Goal: Transaction & Acquisition: Purchase product/service

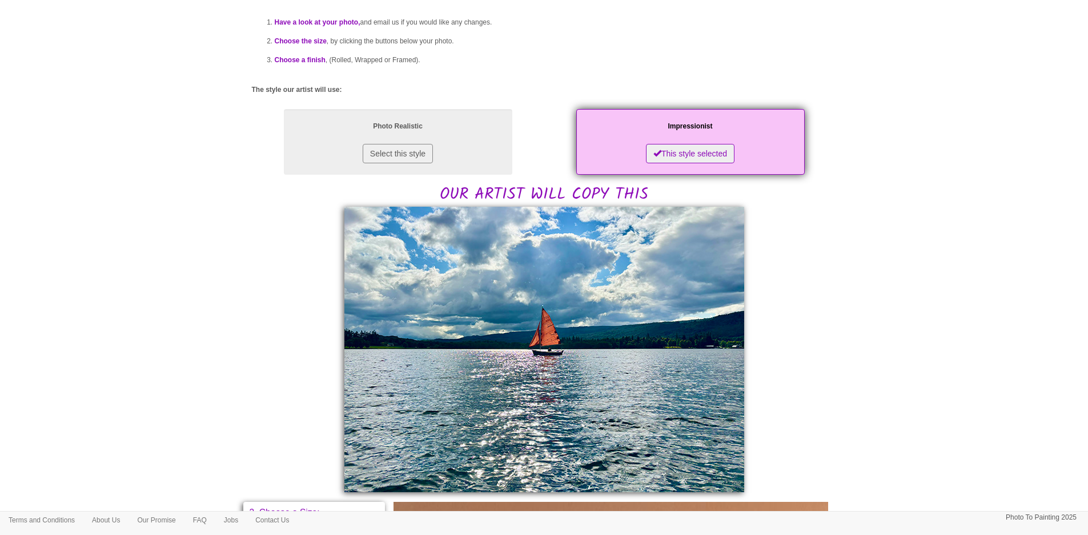
scroll to position [457, 0]
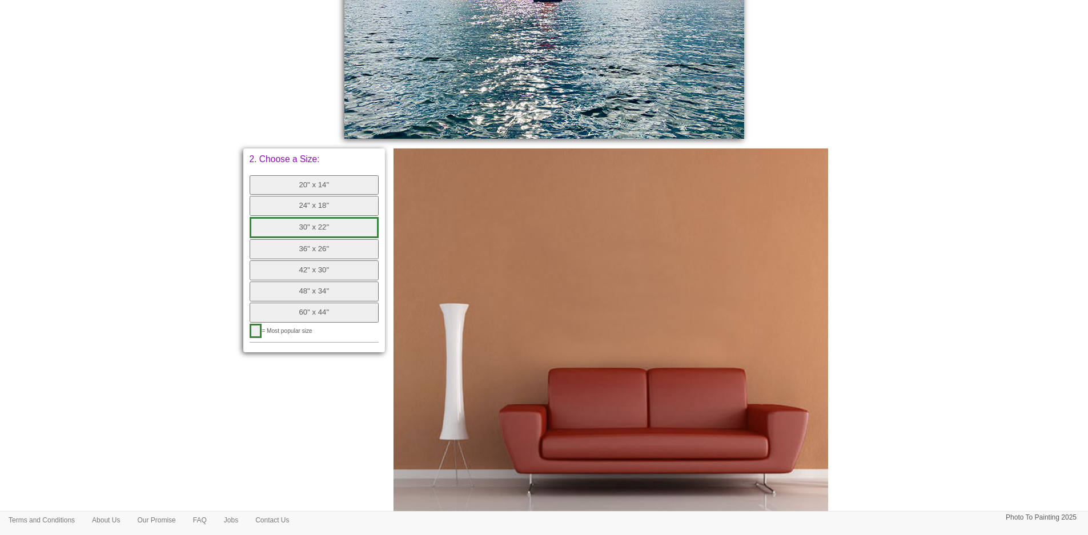
click at [324, 204] on button "24" x 18"" at bounding box center [314, 206] width 130 height 20
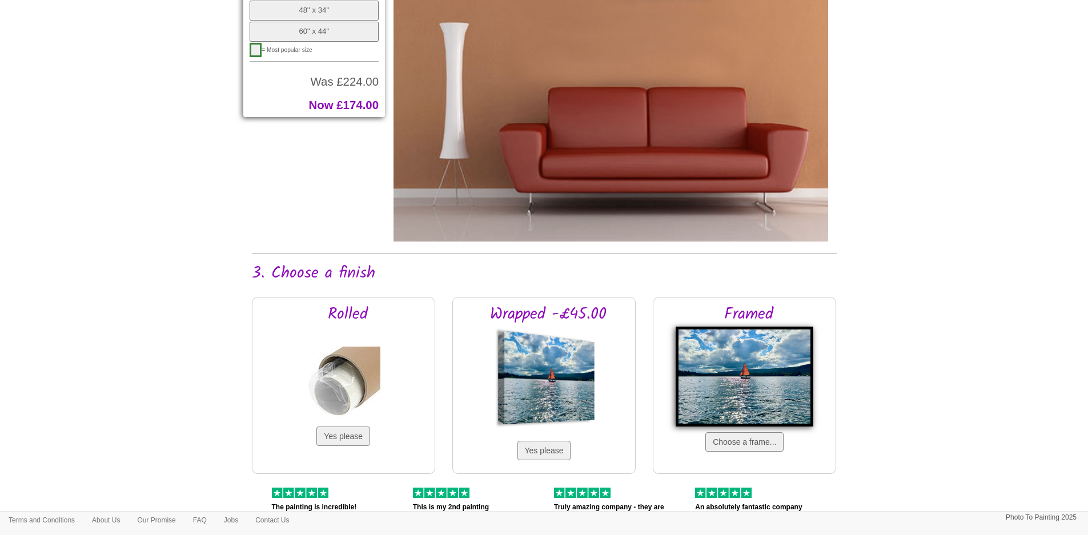
scroll to position [913, 0]
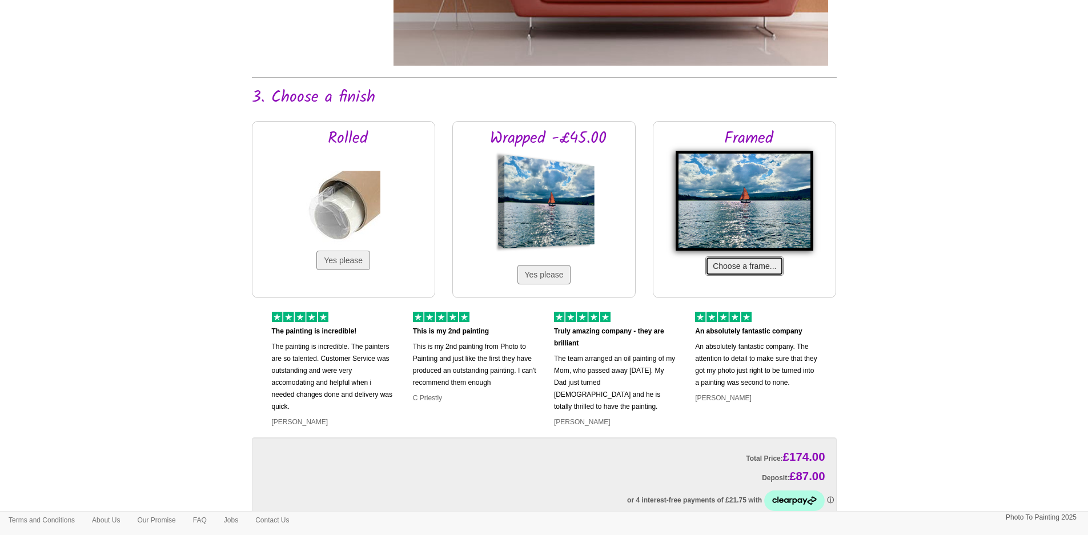
click at [534, 267] on button "Choose a frame..." at bounding box center [744, 265] width 78 height 19
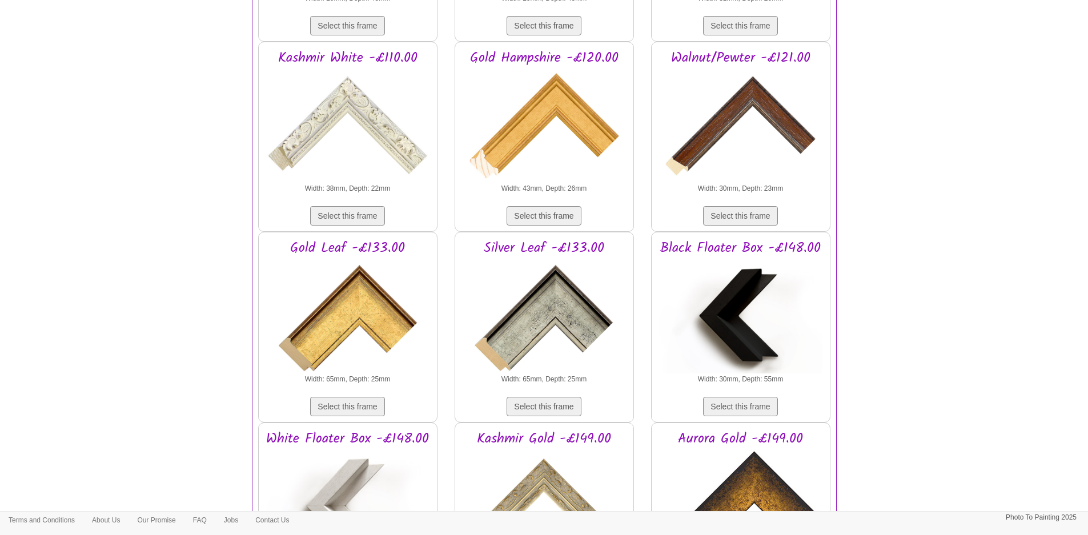
scroll to position [1599, 0]
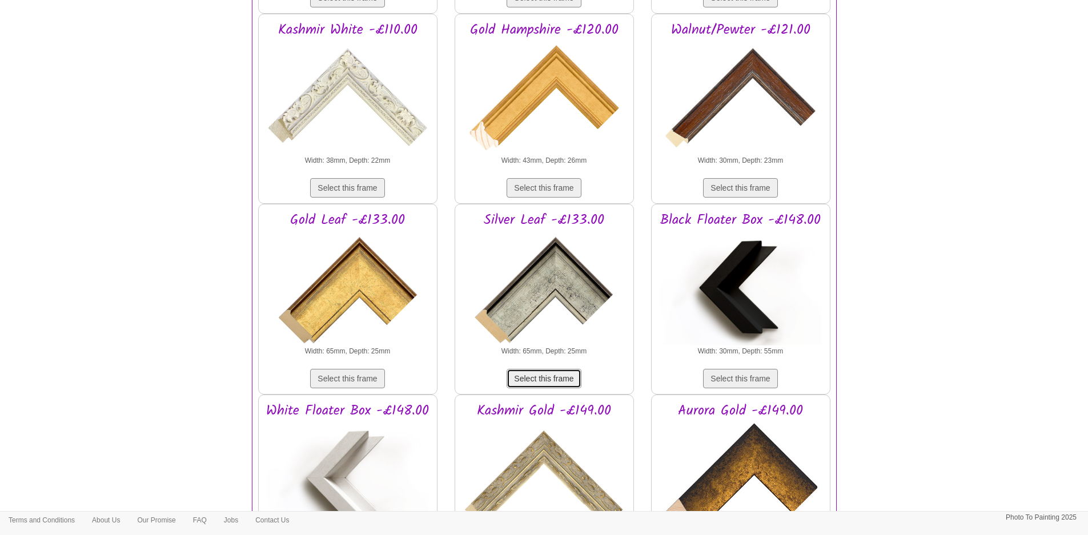
click at [534, 381] on button "Select this frame" at bounding box center [543, 378] width 74 height 19
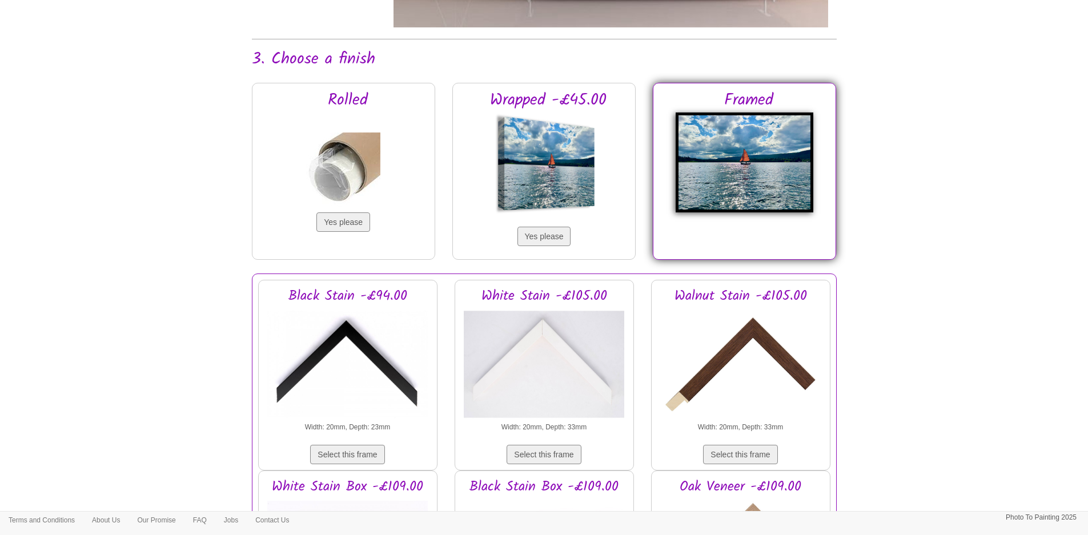
scroll to position [977, 0]
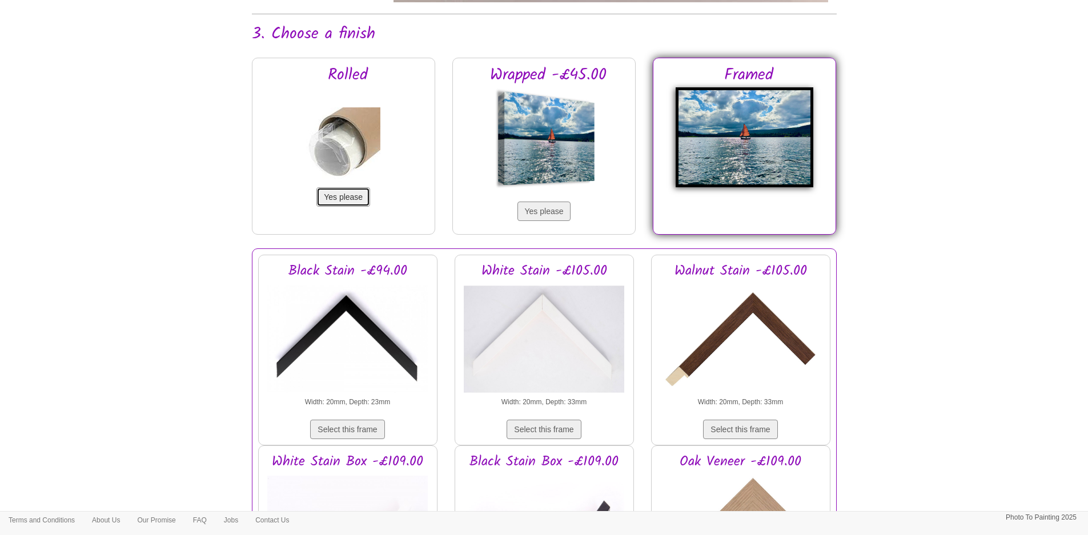
click at [353, 202] on button "Yes please" at bounding box center [343, 196] width 54 height 19
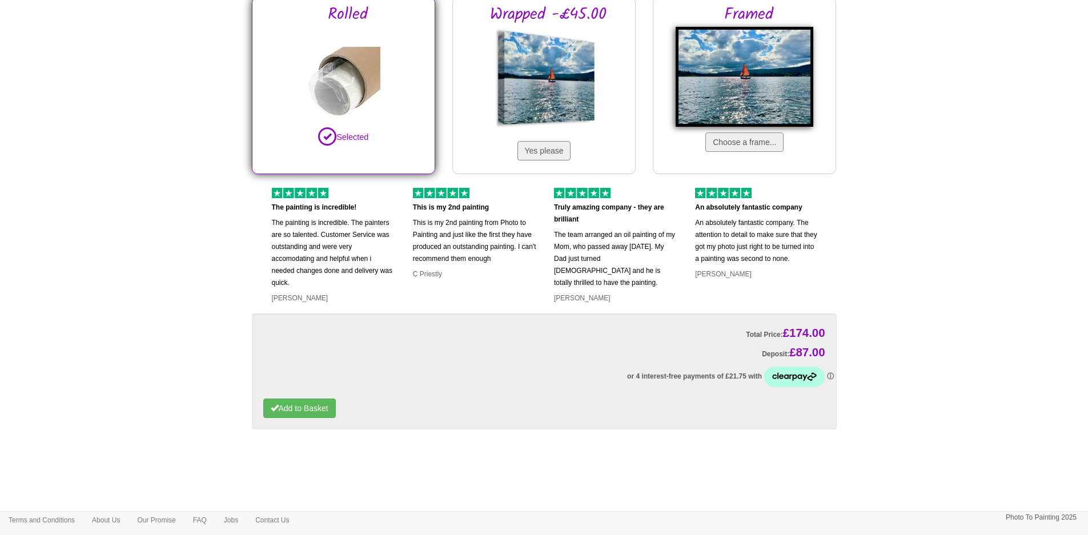
scroll to position [924, 0]
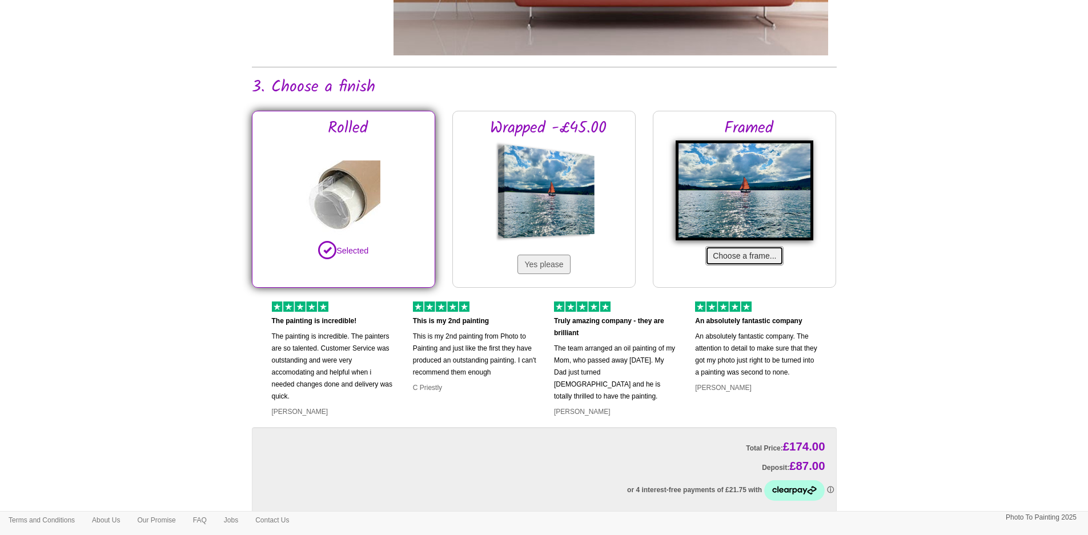
click at [534, 258] on button "Choose a frame..." at bounding box center [744, 255] width 78 height 19
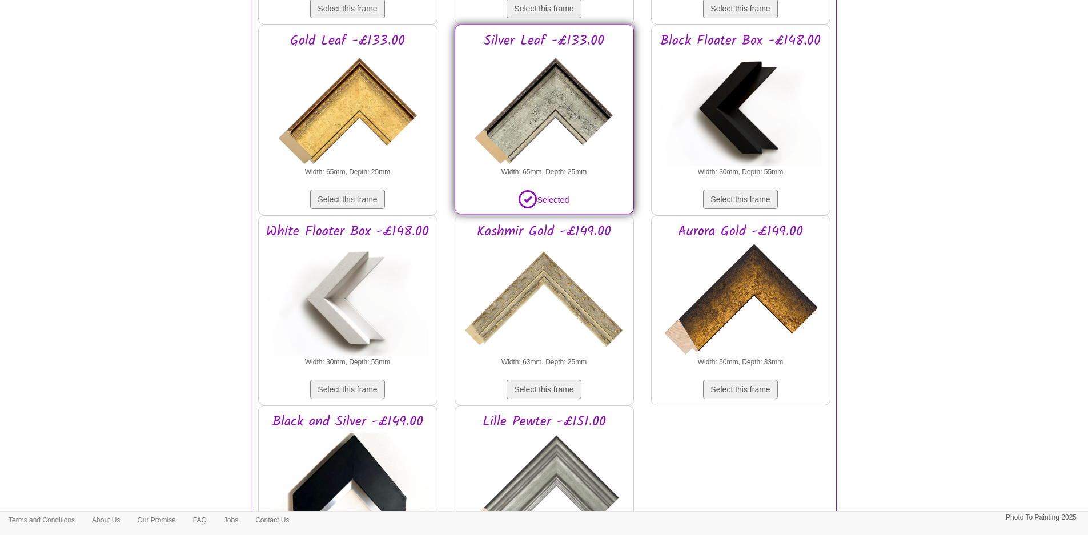
scroll to position [1776, 0]
